Goal: Information Seeking & Learning: Learn about a topic

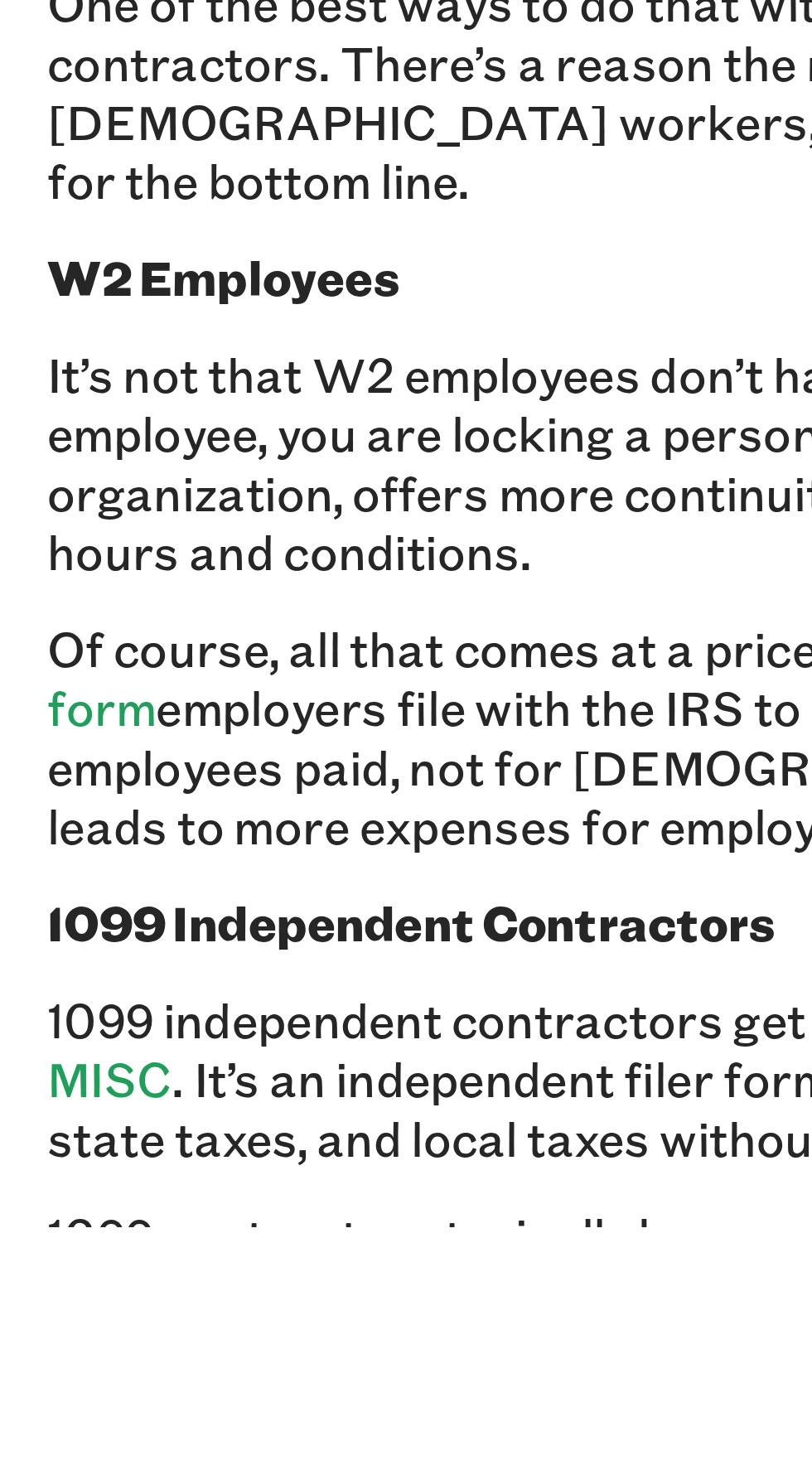
scroll to position [145, 0]
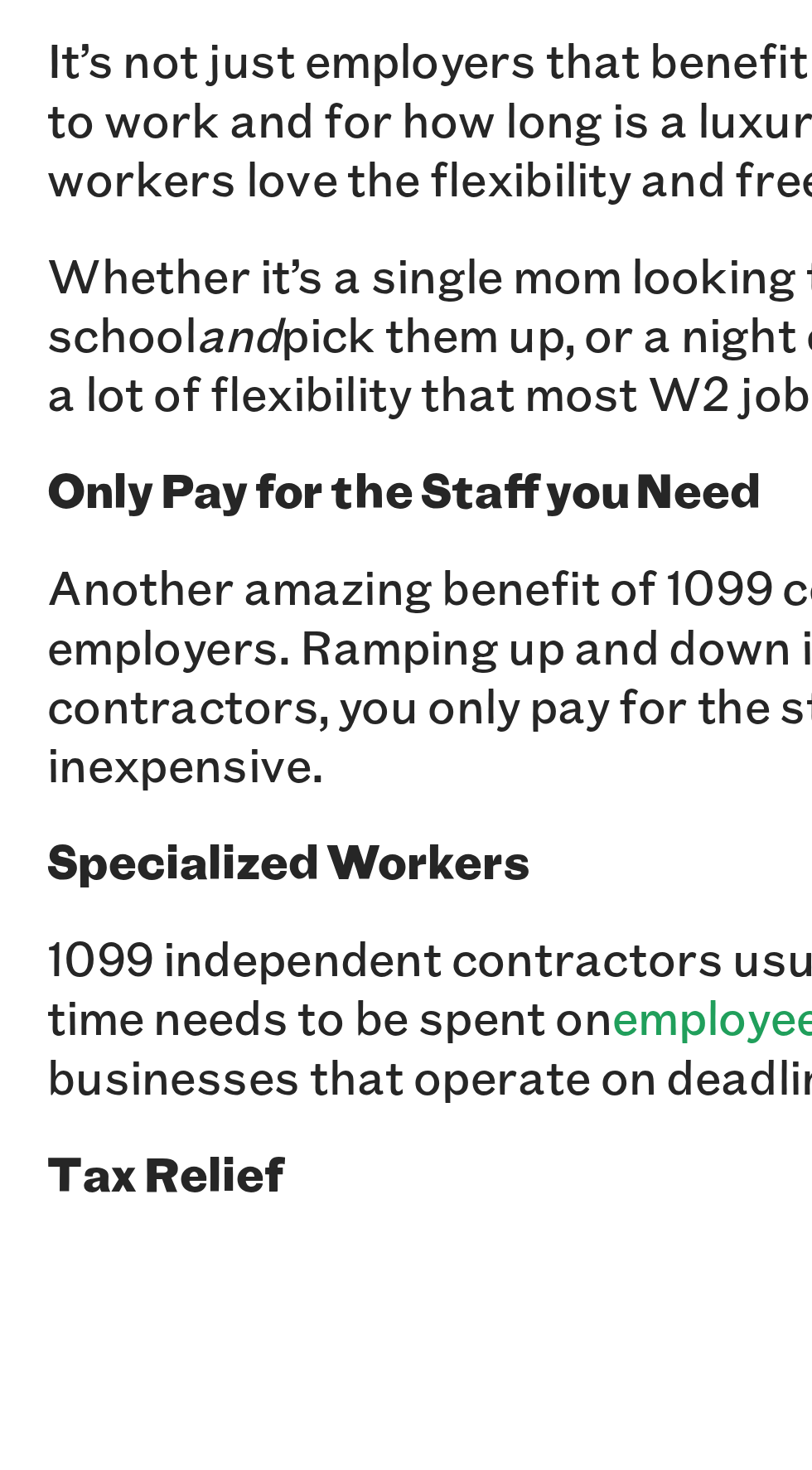
scroll to position [1658, 0]
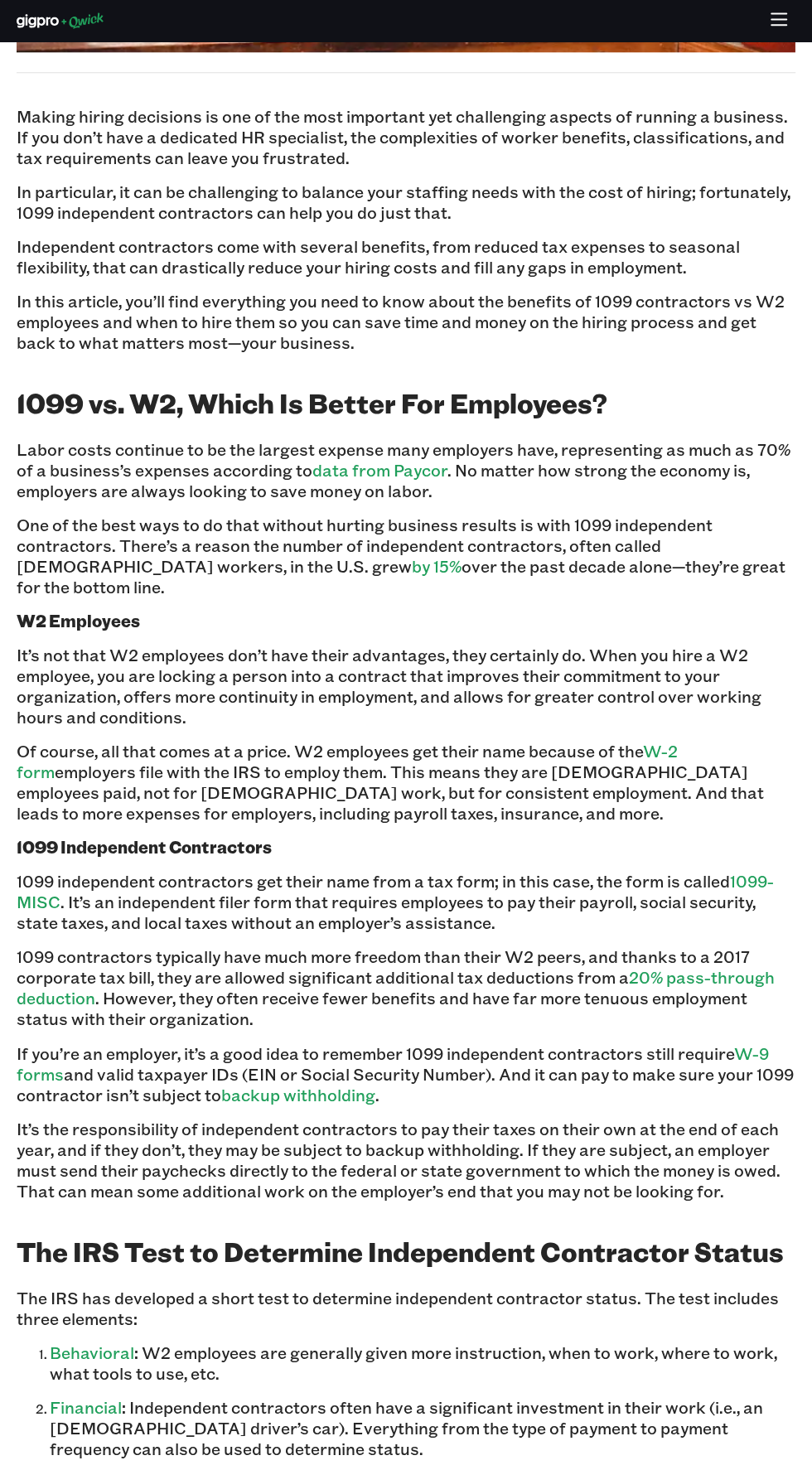
scroll to position [0, 0]
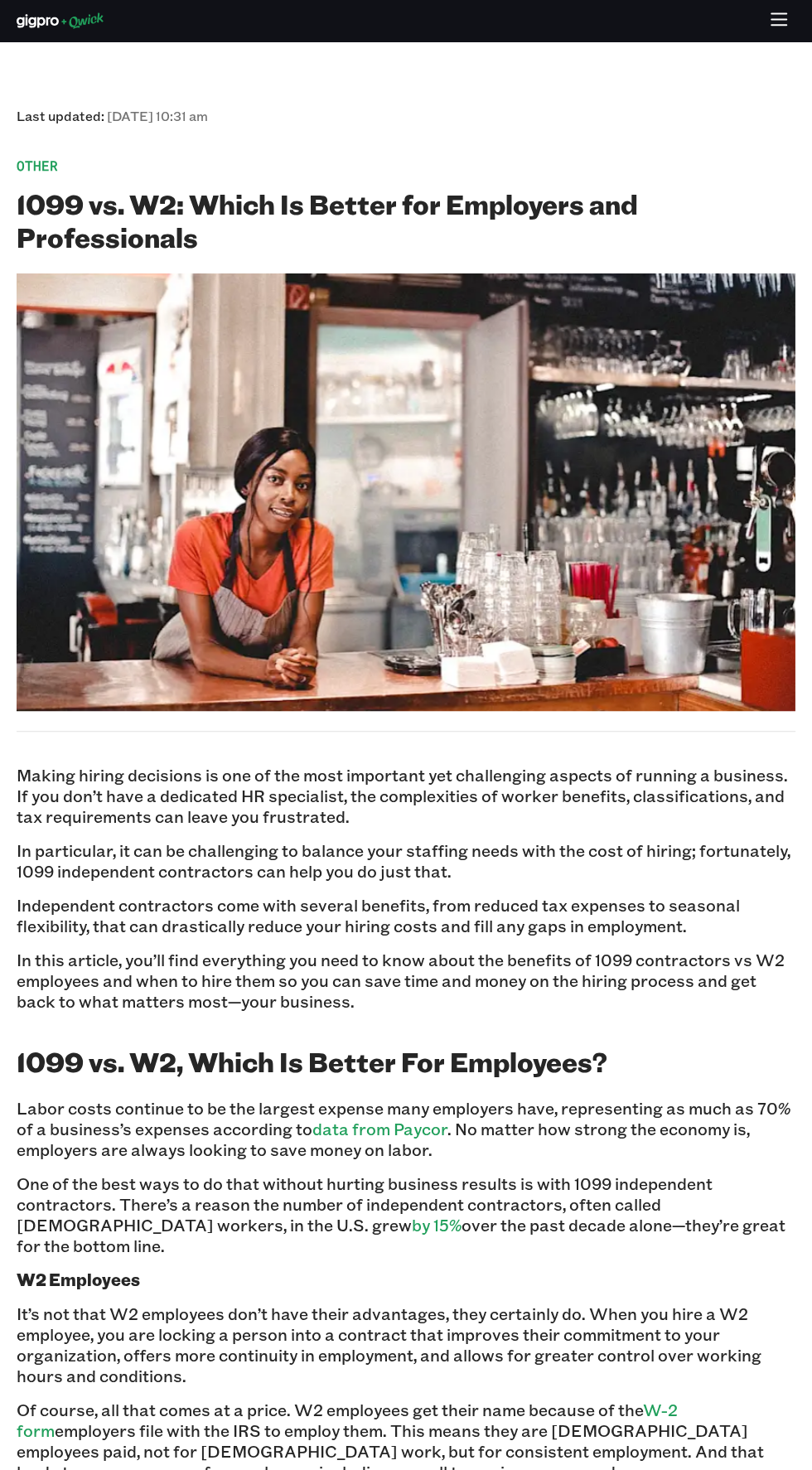
click at [778, 21] on icon "button" at bounding box center [778, 21] width 19 height 19
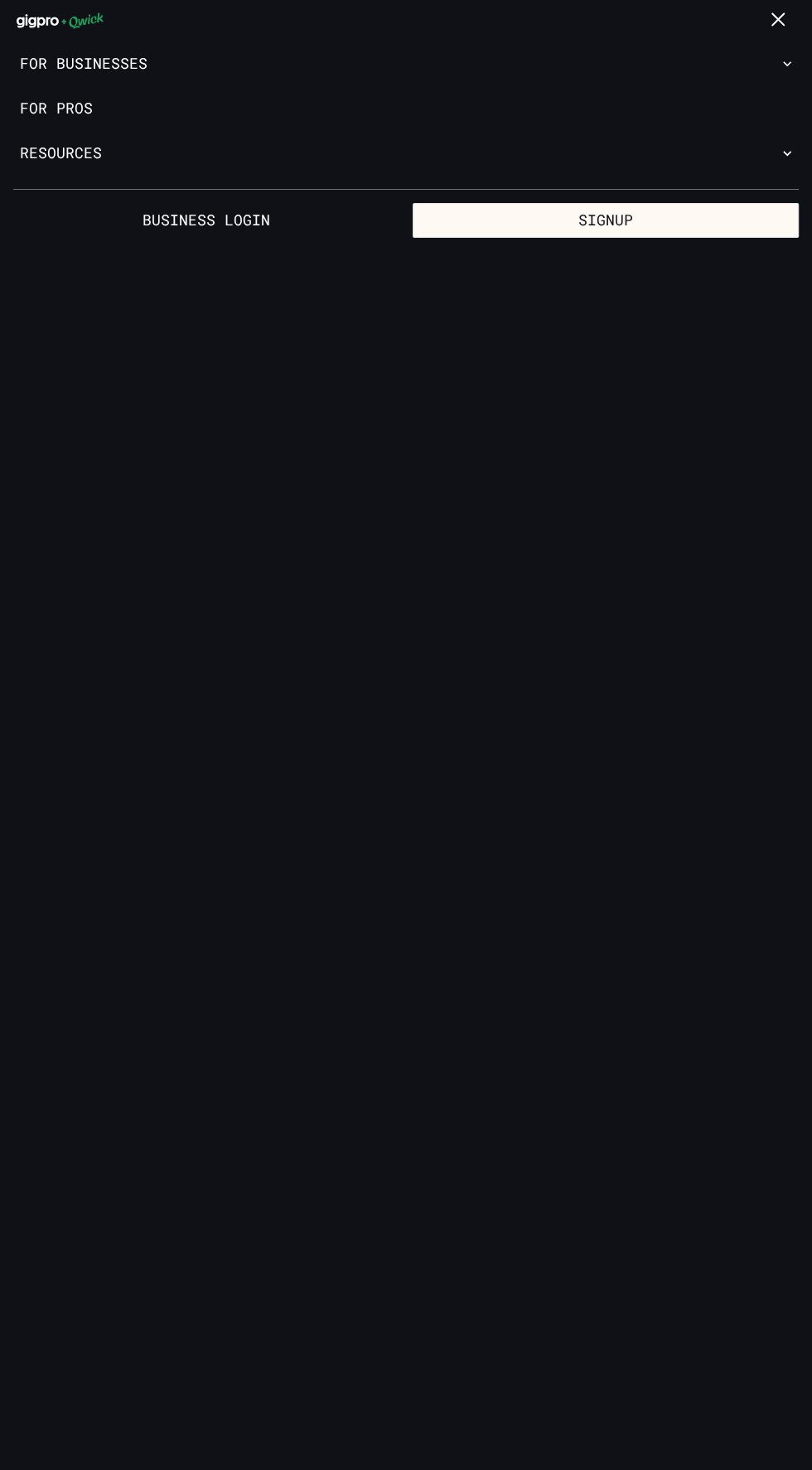
click at [57, 112] on link "For Pros" at bounding box center [406, 108] width 812 height 45
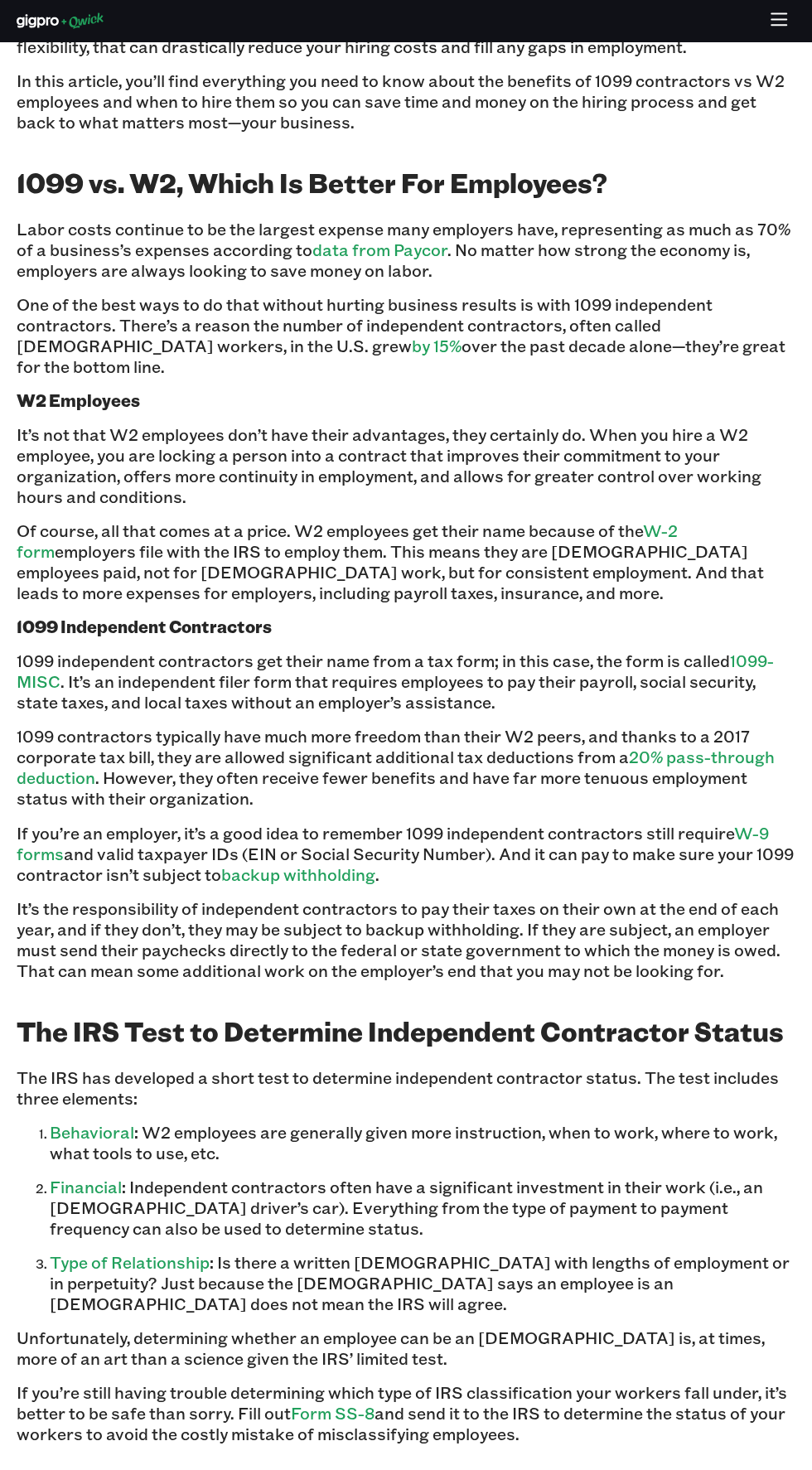
scroll to position [873, 0]
